Goal: Task Accomplishment & Management: Complete application form

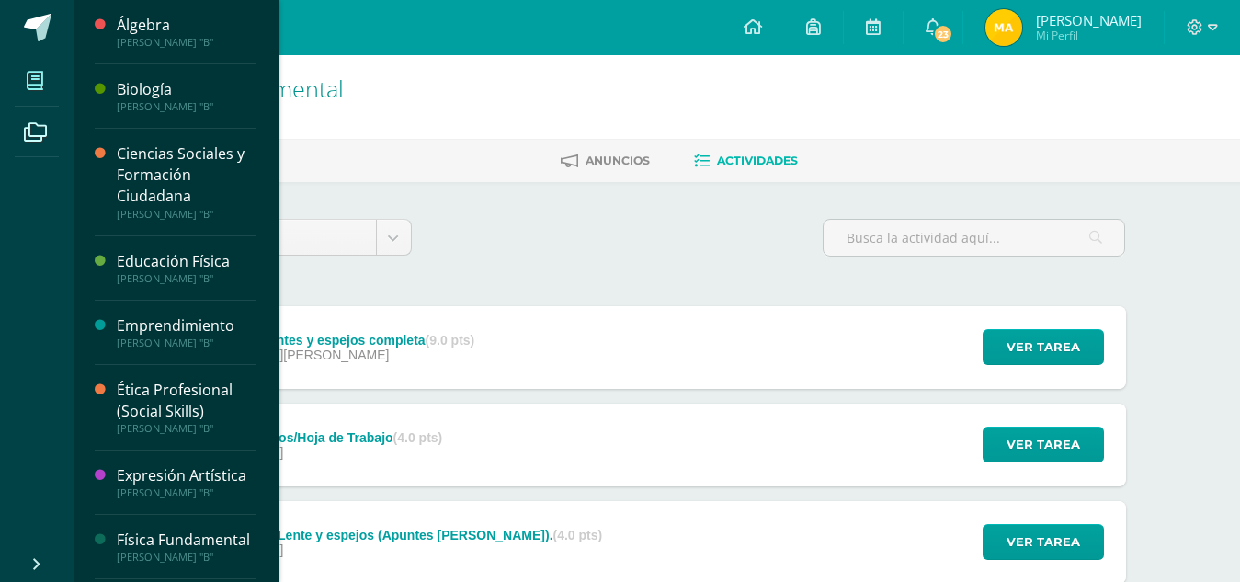
click at [46, 67] on span at bounding box center [35, 80] width 41 height 41
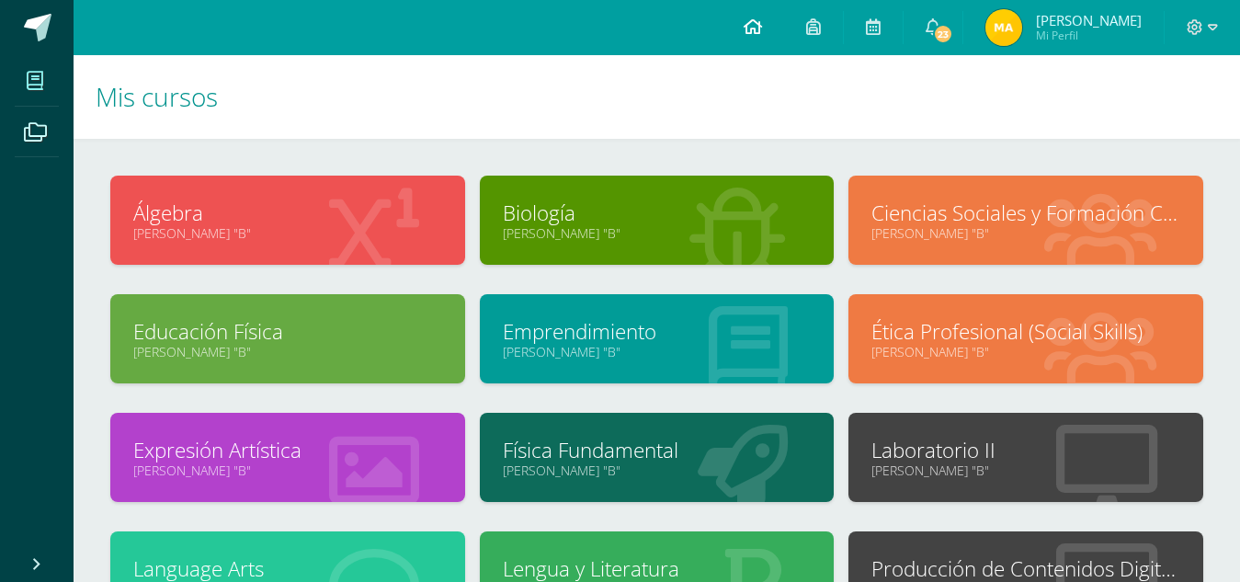
click at [784, 28] on link at bounding box center [752, 27] width 62 height 55
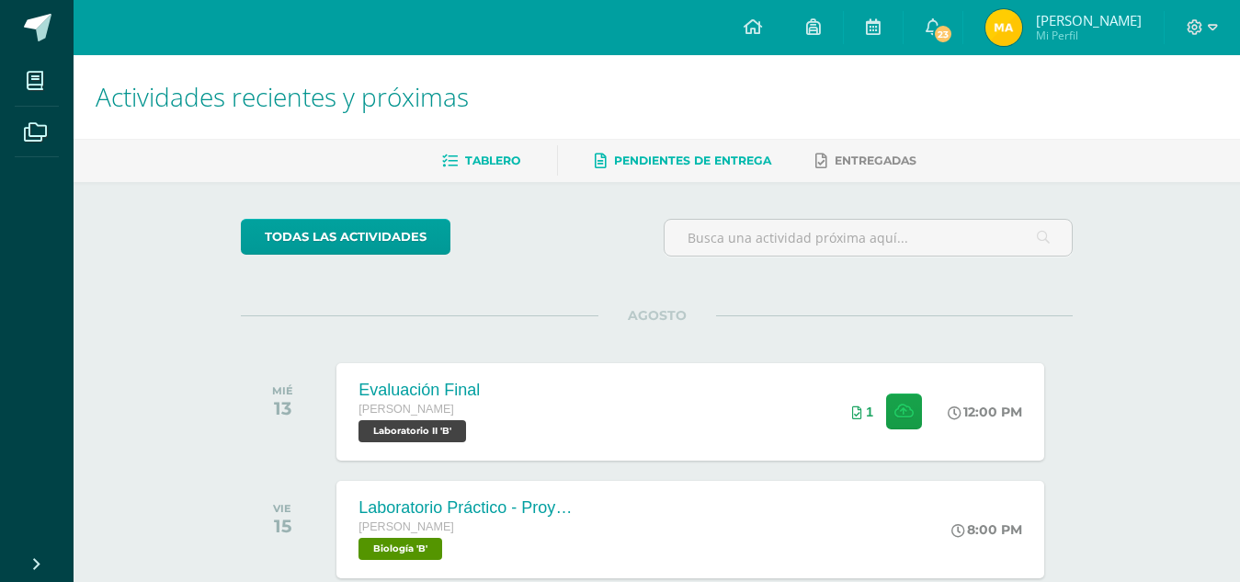
click at [694, 154] on span "Pendientes de entrega" at bounding box center [692, 160] width 157 height 14
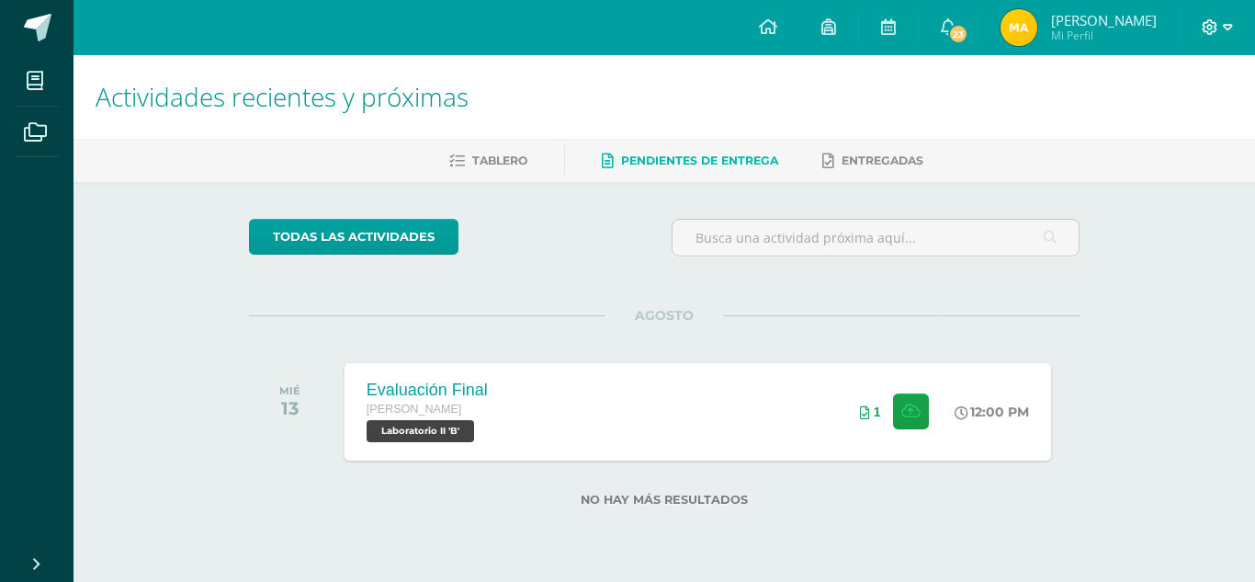
click at [1209, 18] on span at bounding box center [1217, 27] width 31 height 20
click at [1140, 130] on span "Cerrar sesión" at bounding box center [1170, 124] width 83 height 17
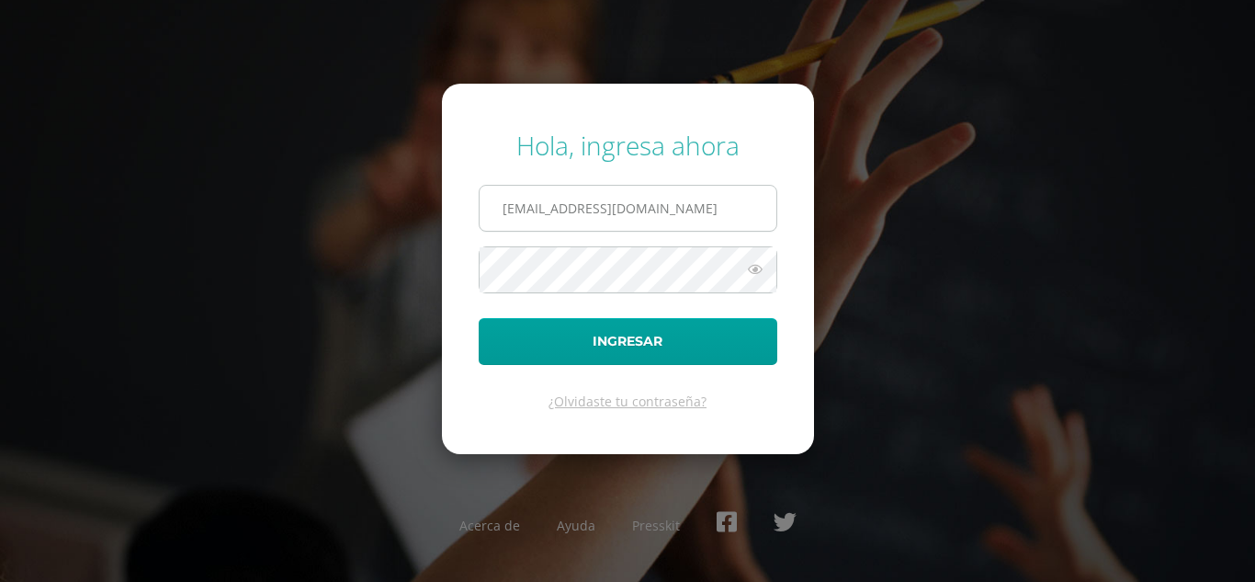
click at [527, 210] on input "a300@bilinguesanjuan.edu.gt" at bounding box center [628, 208] width 297 height 45
type input "m8301@bilinguesanjuan.edu.gt"
click at [479, 318] on button "Ingresar" at bounding box center [628, 341] width 299 height 47
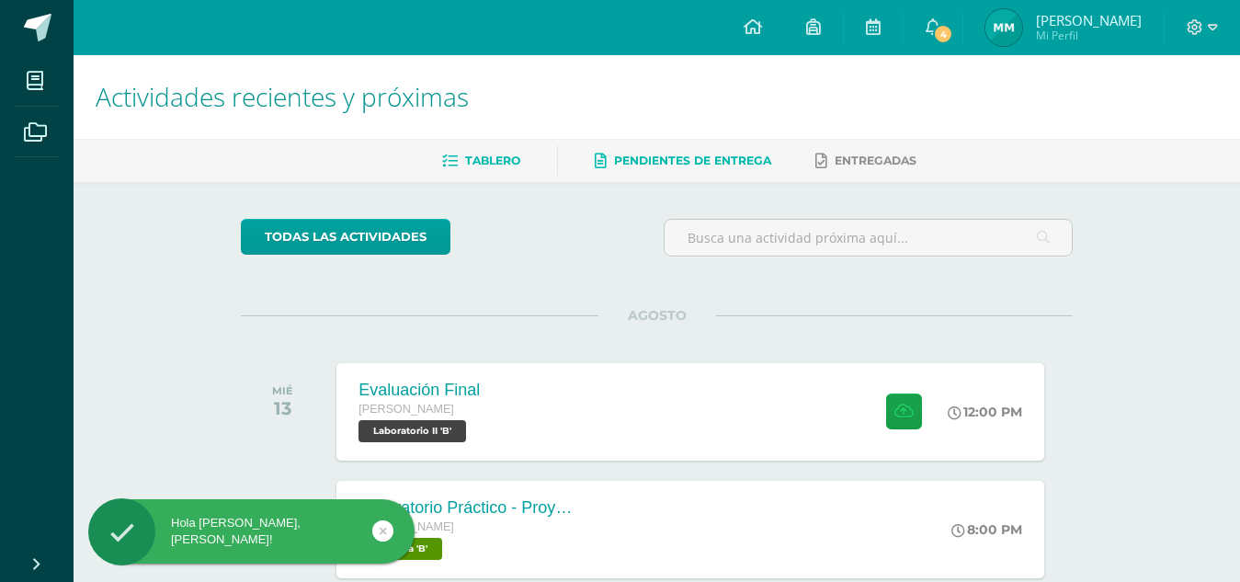
click at [687, 167] on span "Pendientes de entrega" at bounding box center [692, 160] width 157 height 14
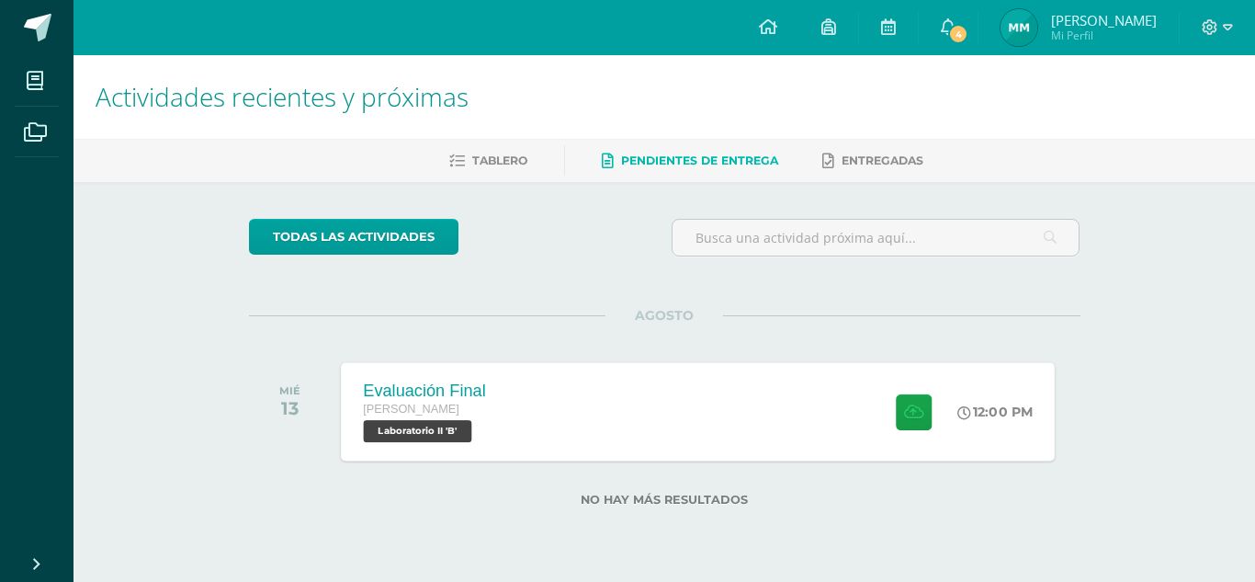
click at [580, 396] on div "Evaluación Final [PERSON_NAME] Laboratorio II 'B' 12:00 PM Evaluación Final Lab…" at bounding box center [698, 411] width 714 height 98
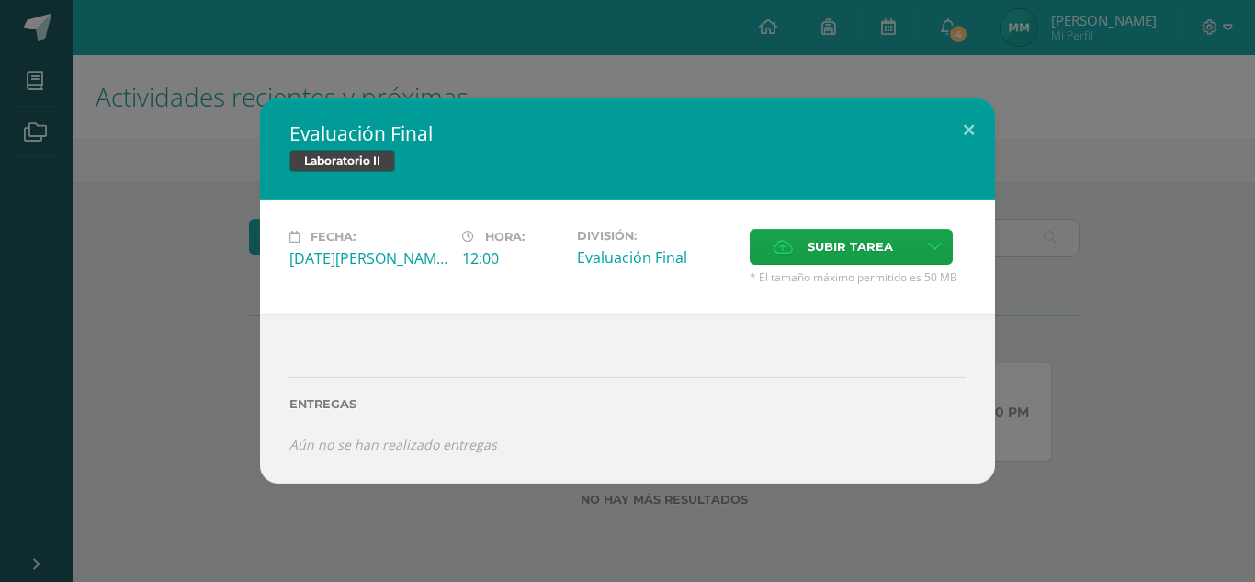
click at [1025, 533] on div "Evaluación Final Laboratorio II Fecha: [DATE][PERSON_NAME] Hora: 12:00 División…" at bounding box center [627, 291] width 1255 height 582
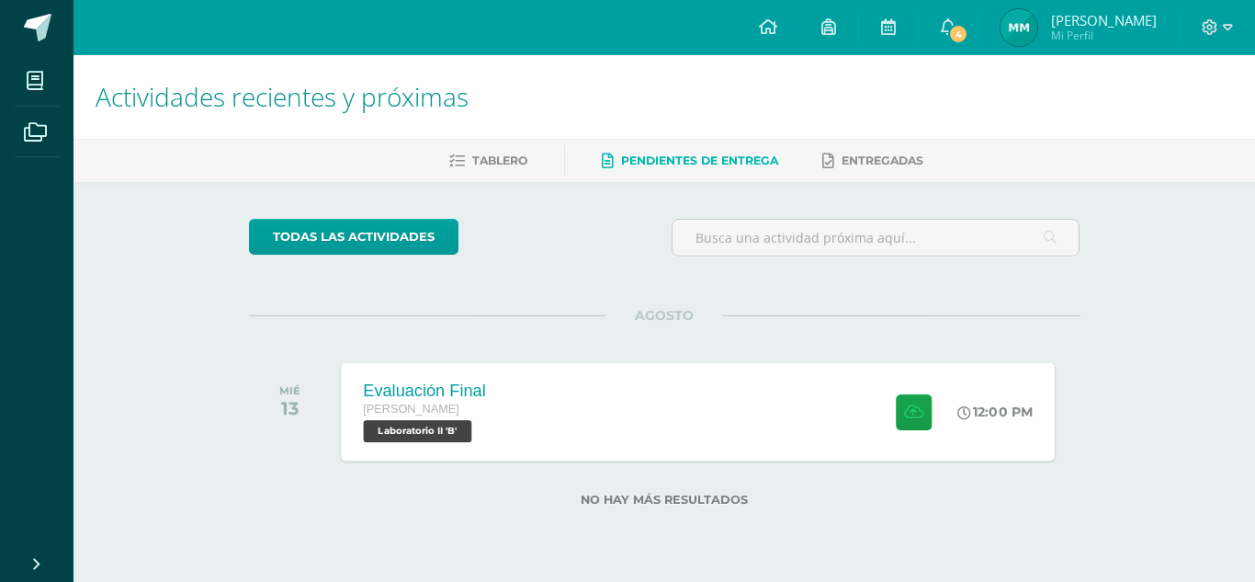
click at [527, 363] on div "Evaluación Final [PERSON_NAME] Laboratorio II 'B' 12:00 PM Evaluación Final Lab…" at bounding box center [698, 411] width 714 height 98
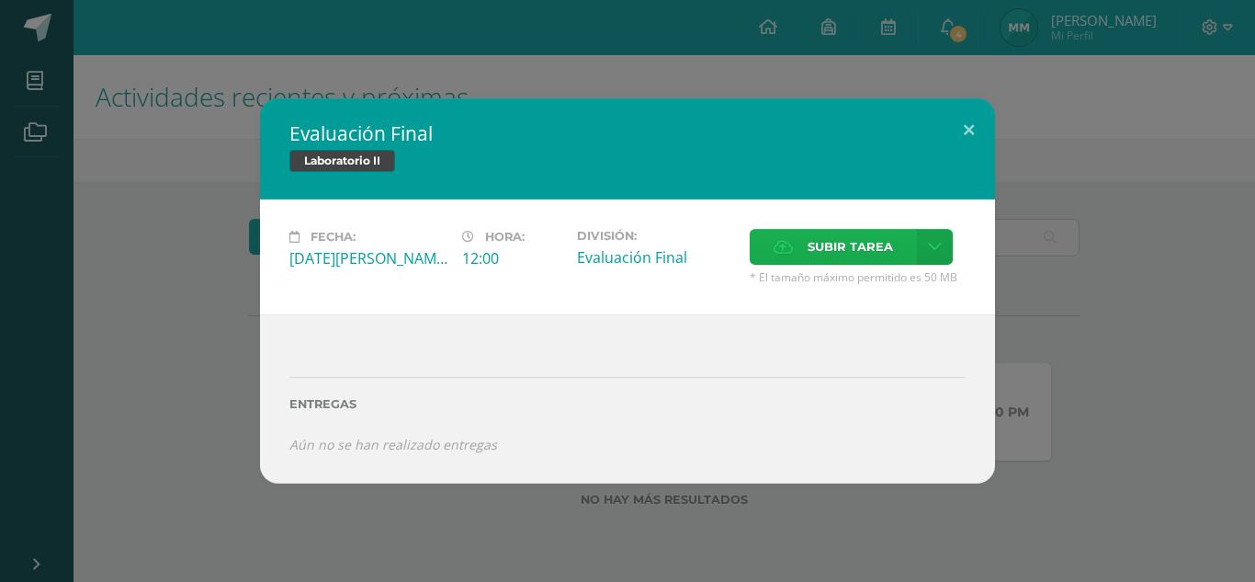
click at [817, 234] on span "Subir tarea" at bounding box center [850, 247] width 85 height 34
click at [0, 0] on input "Subir tarea" at bounding box center [0, 0] width 0 height 0
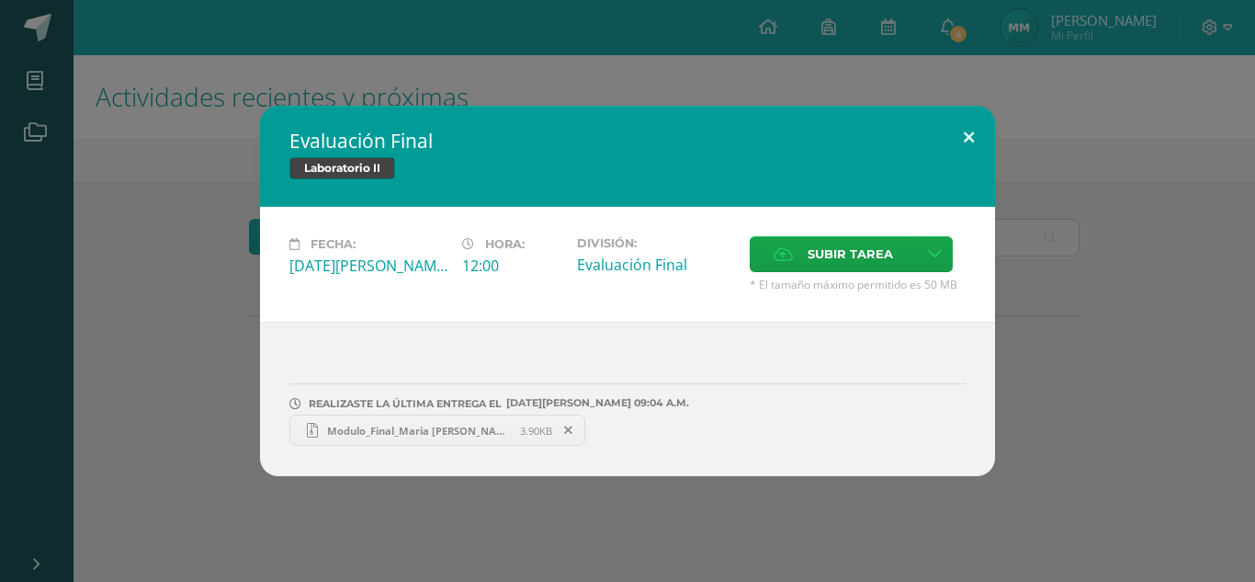
click at [966, 142] on button at bounding box center [969, 137] width 52 height 62
